Goal: Information Seeking & Learning: Understand process/instructions

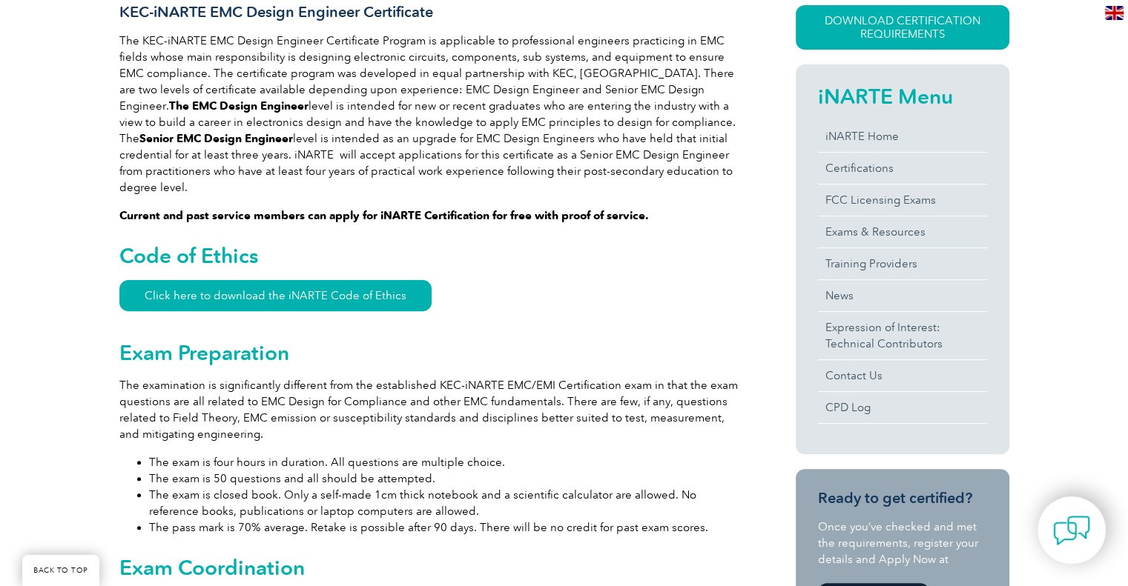
scroll to position [420, 0]
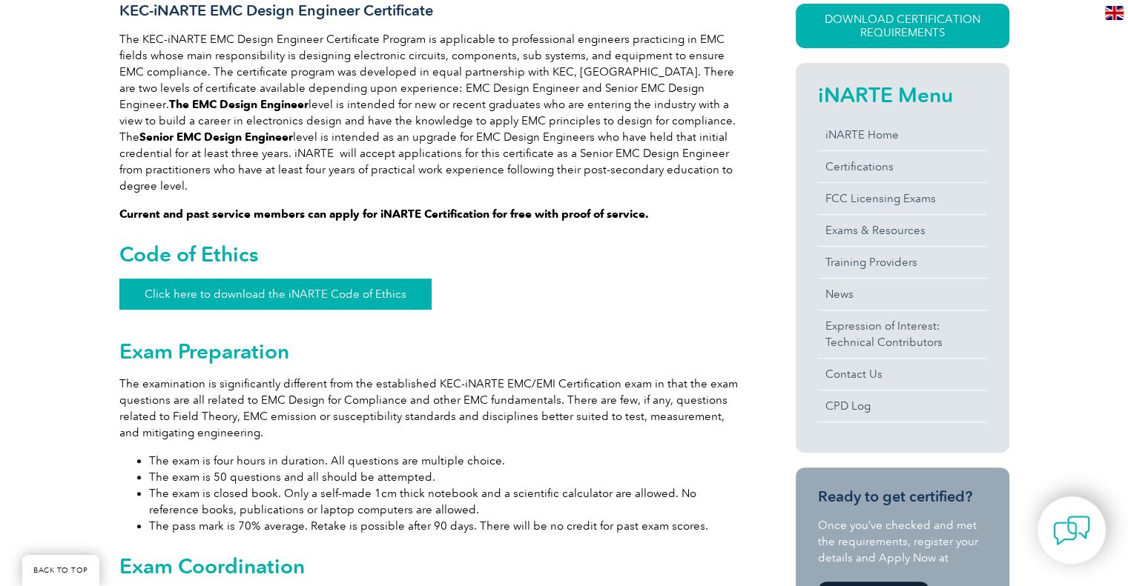
click at [374, 279] on link "Click here to download the iNARTE Code of Ethics" at bounding box center [275, 294] width 312 height 31
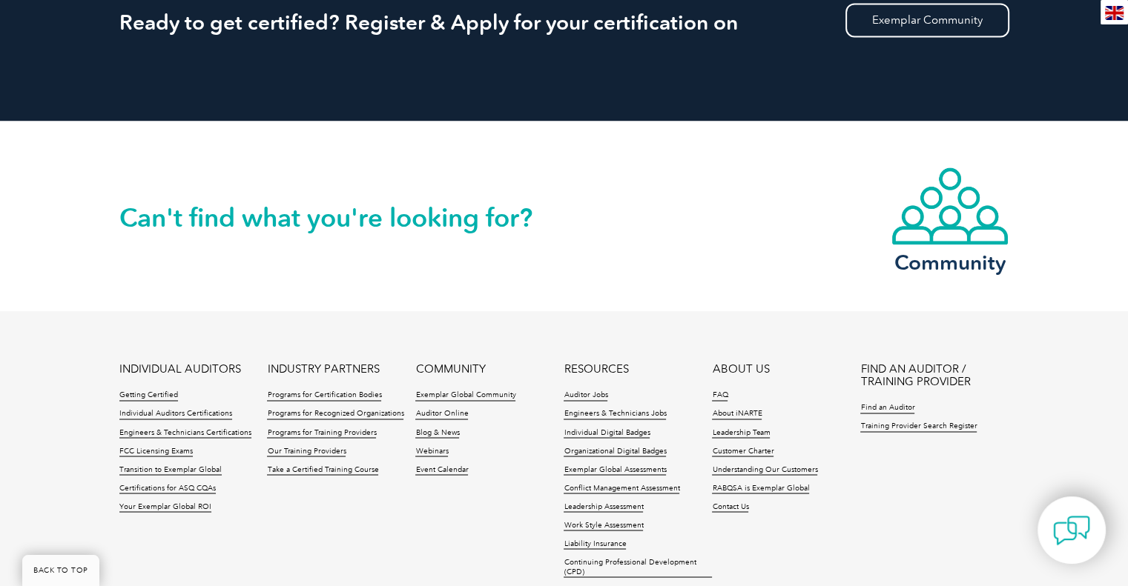
scroll to position [2387, 0]
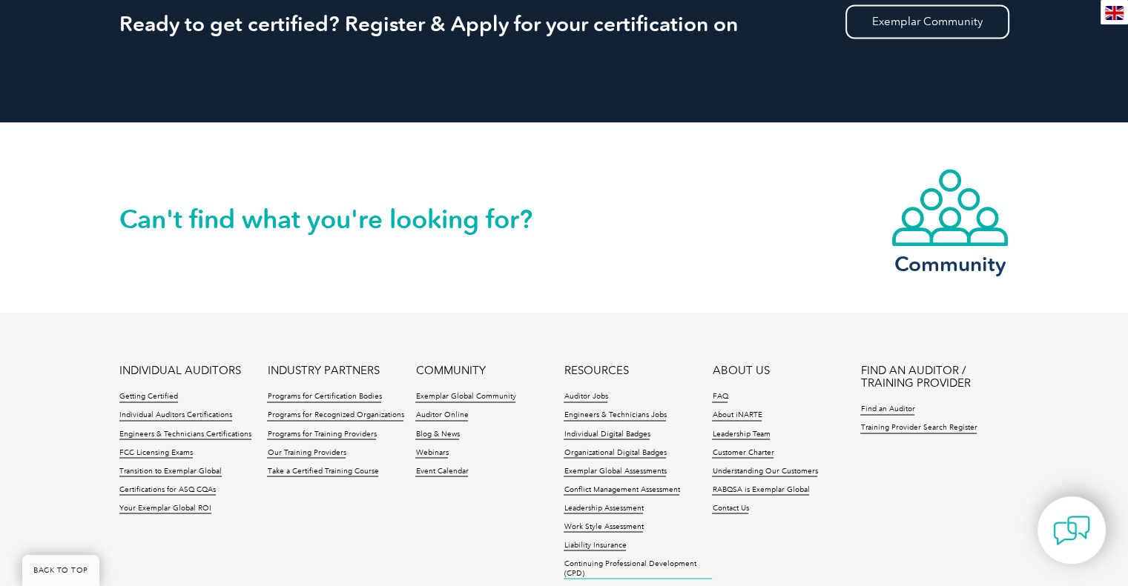
click at [617, 559] on link "Continuing Professional Development (CPD)" at bounding box center [637, 569] width 148 height 20
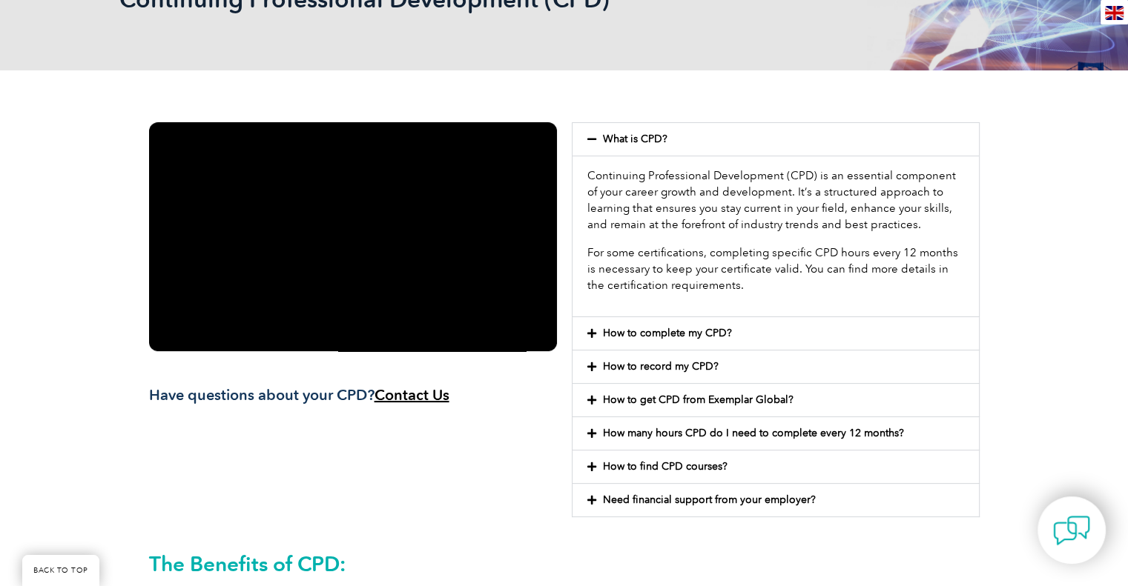
scroll to position [297, 0]
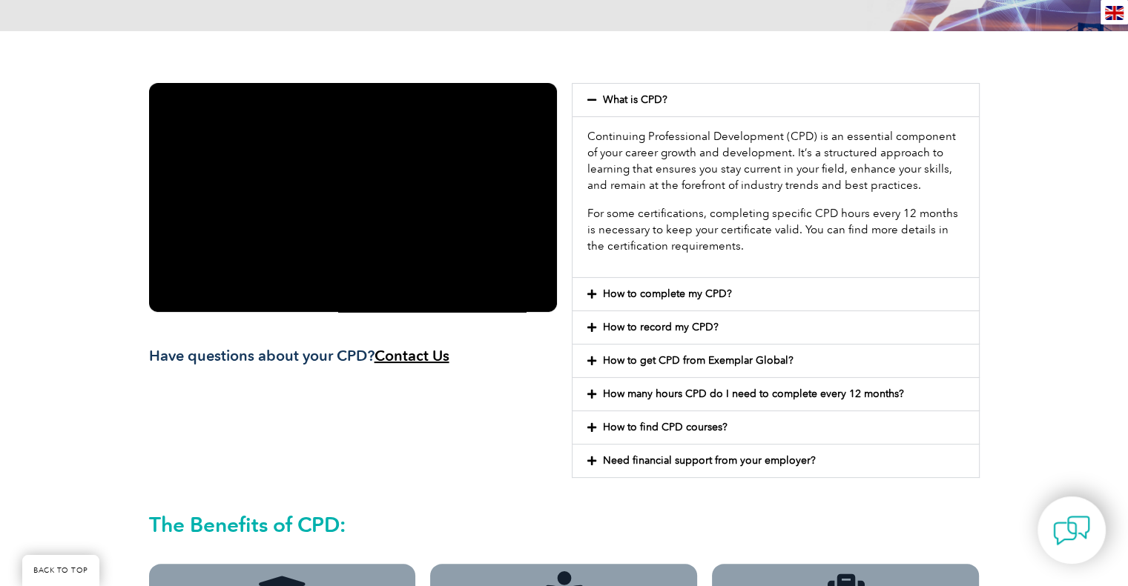
click at [661, 294] on link "How to complete my CPD?" at bounding box center [667, 294] width 129 height 13
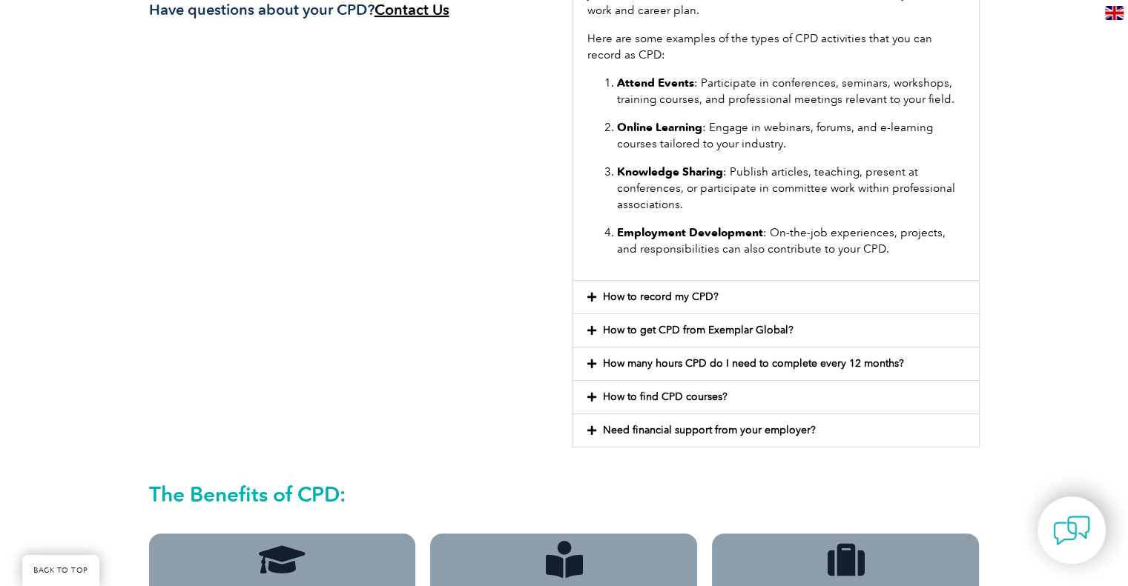
scroll to position [644, 0]
click at [641, 299] on link "How to record my CPD?" at bounding box center [661, 296] width 116 height 13
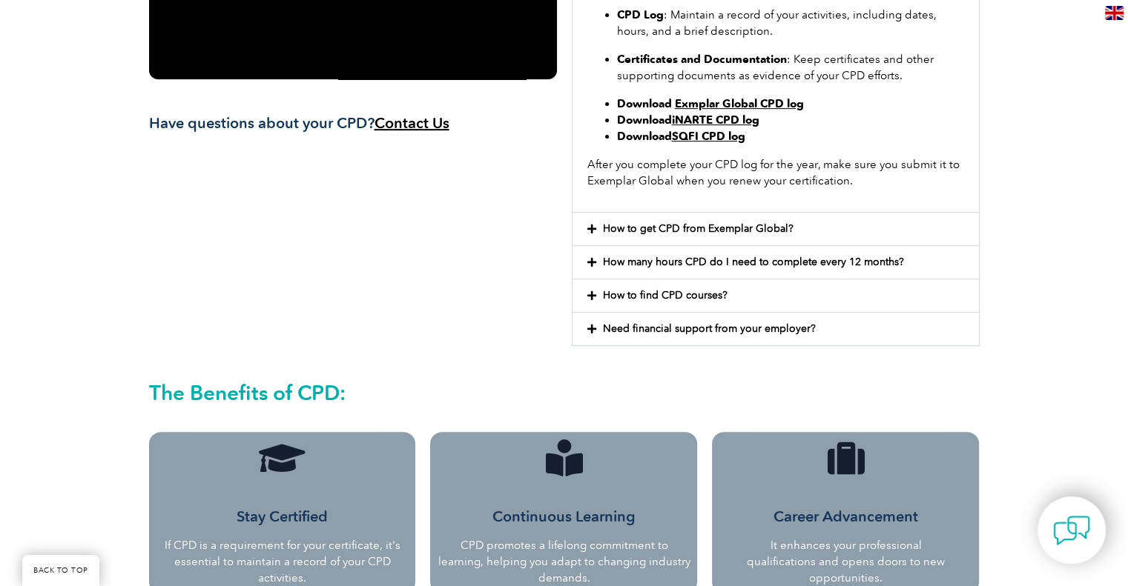
scroll to position [523, 0]
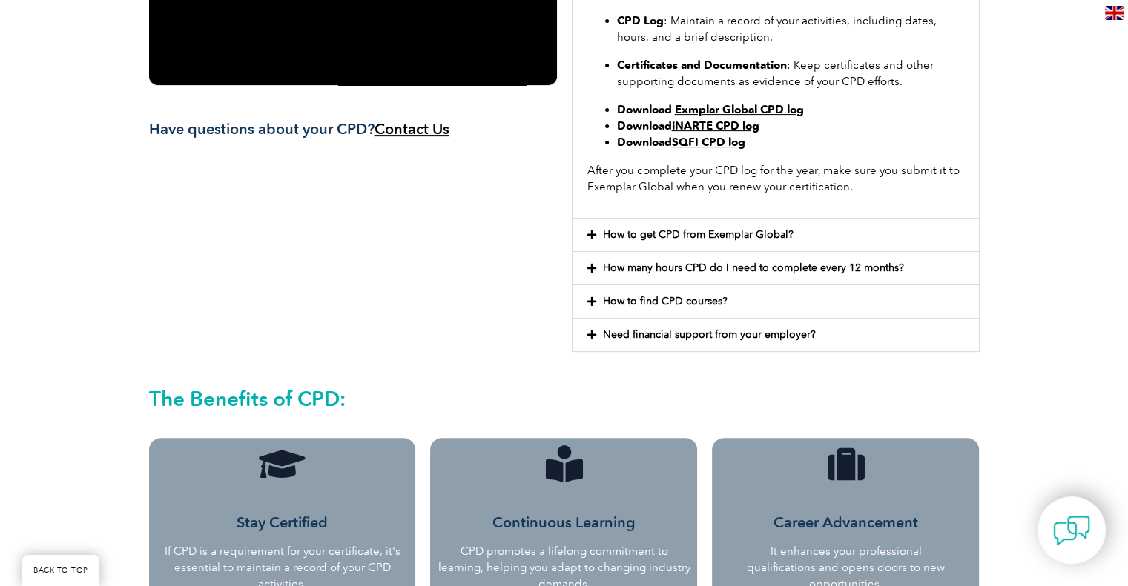
click at [707, 124] on link "iNARTE CPD log" at bounding box center [715, 125] width 87 height 13
click at [635, 262] on link "How many hours CPD do I need to complete every 12 months?" at bounding box center [753, 268] width 301 height 13
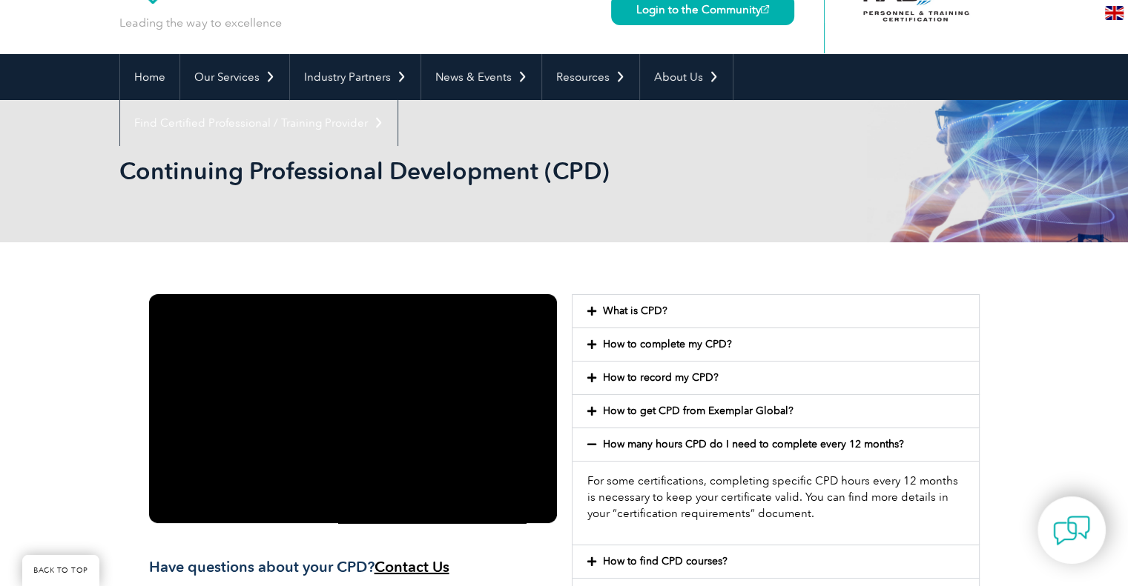
scroll to position [21, 0]
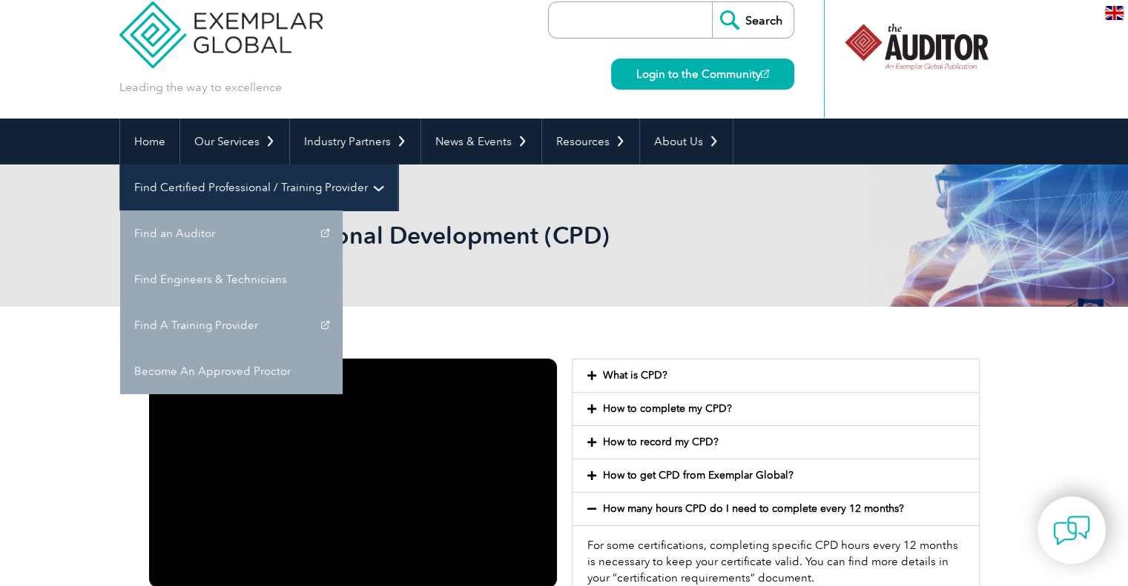
click at [397, 165] on link "Find Certified Professional / Training Provider" at bounding box center [258, 188] width 277 height 46
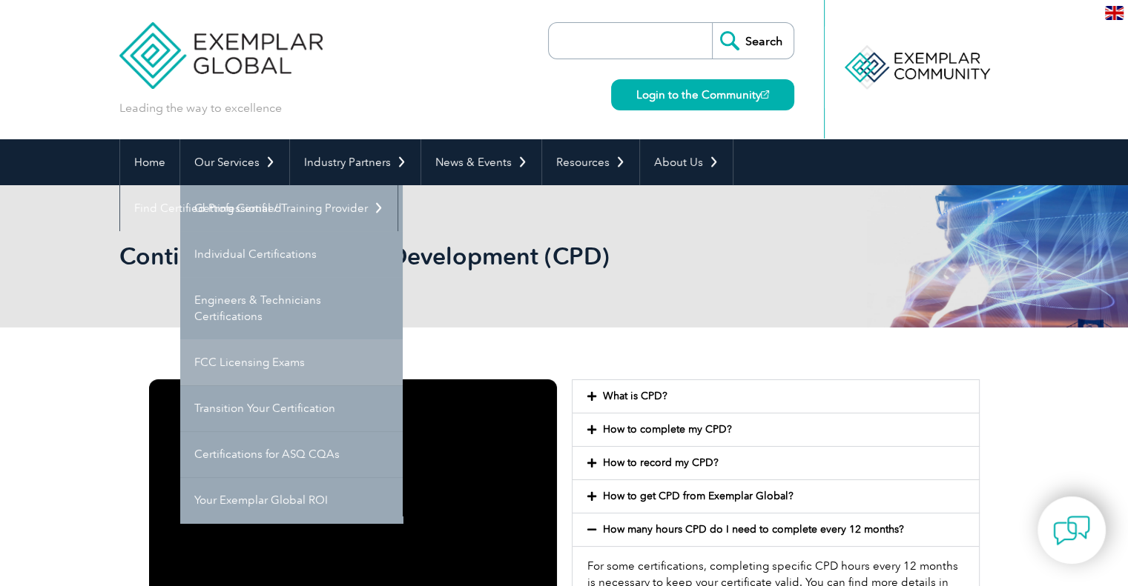
click at [271, 349] on link "FCC Licensing Exams" at bounding box center [291, 363] width 222 height 46
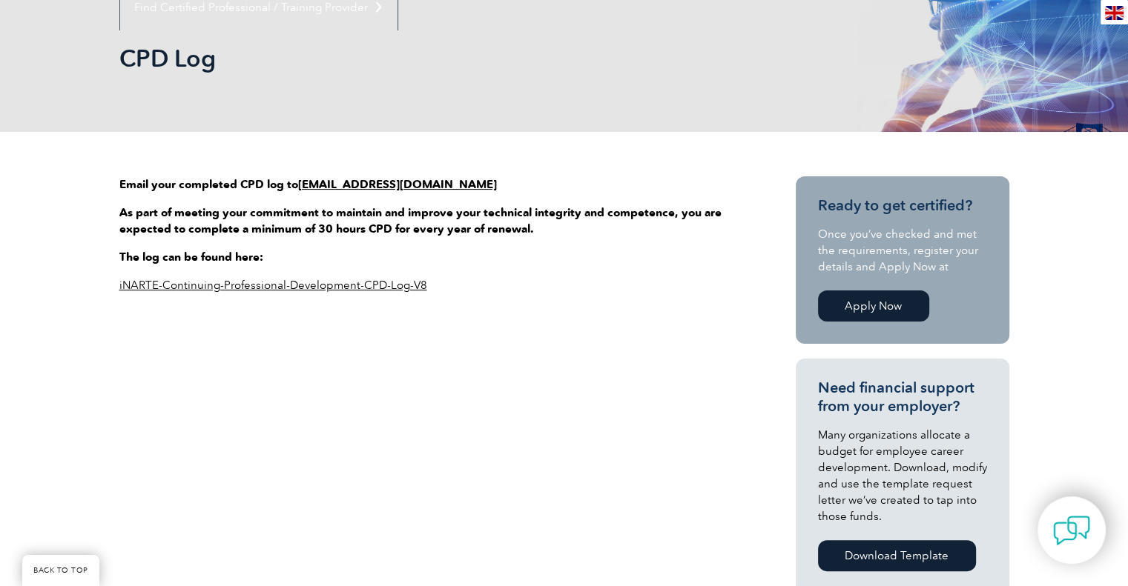
scroll to position [159, 0]
